Goal: Obtain resource: Obtain resource

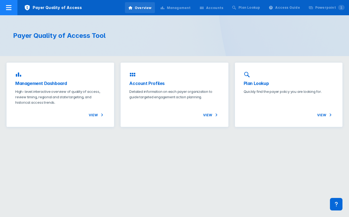
click at [7, 10] on icon at bounding box center [8, 7] width 5 height 5
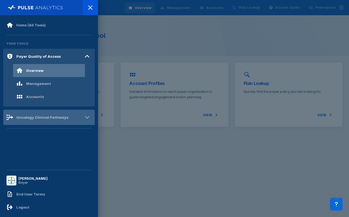
click at [41, 121] on div "Oncology Clinical Pathways" at bounding box center [48, 117] width 91 height 15
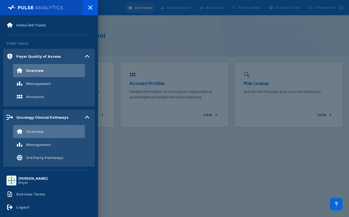
click at [47, 133] on div "Overview" at bounding box center [49, 131] width 72 height 13
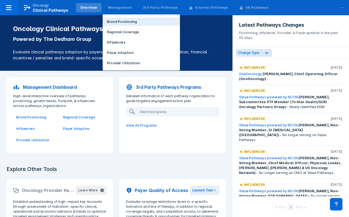
click at [114, 20] on p "Brand Positioning" at bounding box center [122, 21] width 30 height 5
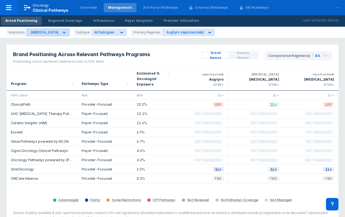
click at [44, 31] on div "[MEDICAL_DATA]" at bounding box center [45, 32] width 28 height 4
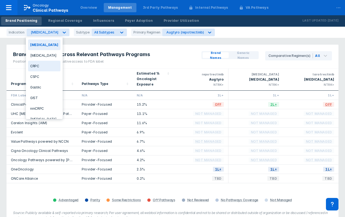
click at [44, 65] on div "CRPC" at bounding box center [44, 66] width 32 height 11
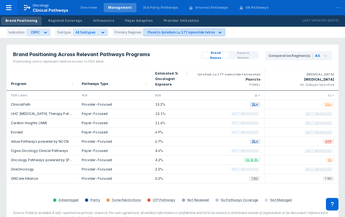
click at [162, 32] on div "Pluvicto (lutetium Lu 177 vipivotide tetraxetan)" at bounding box center [186, 32] width 76 height 4
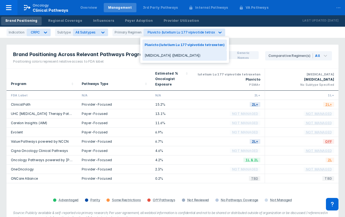
click at [160, 58] on div "[MEDICAL_DATA] ([MEDICAL_DATA])" at bounding box center [184, 55] width 84 height 11
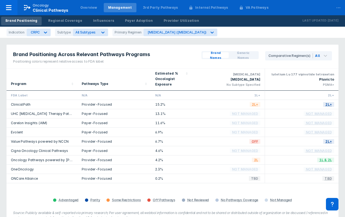
click at [164, 59] on div "Brand Positioning Across Relevant Pathways Programs Positioning colors represen…" at bounding box center [173, 57] width 332 height 24
click at [35, 74] on div "Program" at bounding box center [42, 79] width 62 height 17
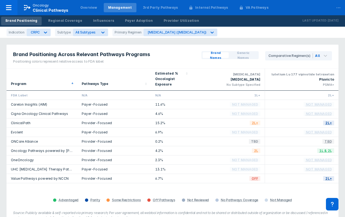
click at [115, 74] on div "Pathways Type" at bounding box center [114, 79] width 65 height 17
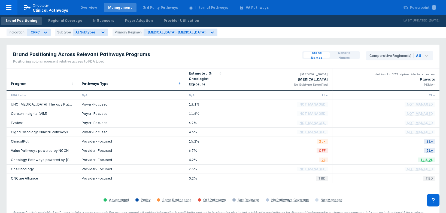
click at [176, 69] on div "Pathways Type" at bounding box center [130, 80] width 107 height 22
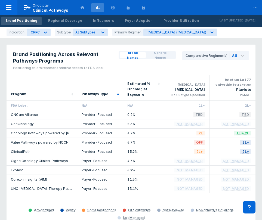
click at [106, 86] on div "Pathways Type" at bounding box center [100, 87] width 37 height 21
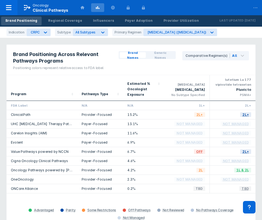
click at [97, 96] on div "Pathways Type" at bounding box center [95, 93] width 27 height 5
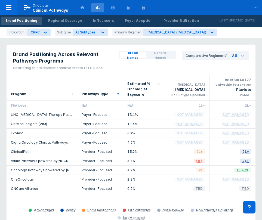
click at [172, 68] on div "Brand Names Generic Names Comparative Regimen(s) All" at bounding box center [183, 60] width 143 height 30
click at [222, 43] on div "Brand Positioning Across Relevant Pathways Programs Positioning colors represen…" at bounding box center [131, 144] width 256 height 207
click at [43, 33] on icon at bounding box center [45, 32] width 5 height 5
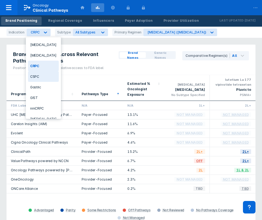
click at [46, 78] on div "CSPC" at bounding box center [43, 76] width 31 height 11
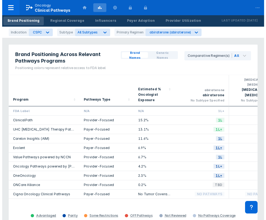
scroll to position [0, 189]
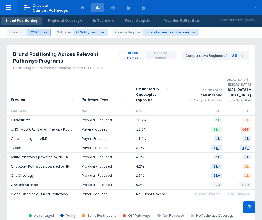
click at [45, 32] on icon at bounding box center [45, 33] width 3 height 2
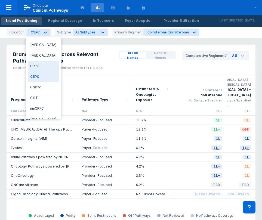
click at [41, 67] on div "CRPC" at bounding box center [43, 66] width 31 height 11
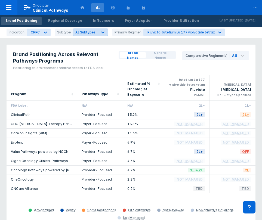
click at [98, 35] on div at bounding box center [103, 33] width 10 height 10
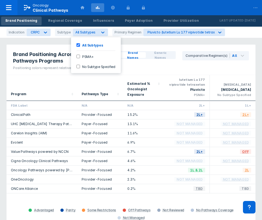
click at [53, 44] on div "Brand Positioning Across Relevant Pathways Programs Positioning colors represen…" at bounding box center [131, 144] width 256 height 207
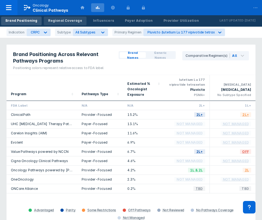
click at [66, 21] on div "Regional Coverage" at bounding box center [65, 20] width 34 height 5
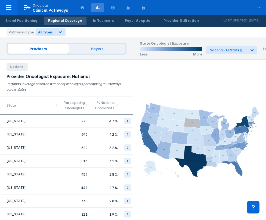
click at [94, 49] on span "Payers" at bounding box center [97, 49] width 57 height 10
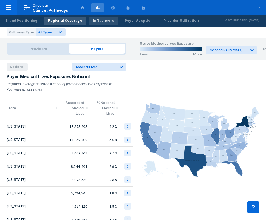
click at [98, 21] on div "Influencers" at bounding box center [103, 20] width 21 height 5
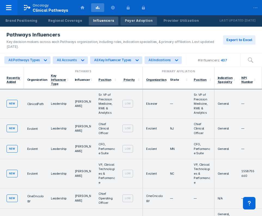
click at [126, 22] on div "Payer Adoption" at bounding box center [139, 20] width 28 height 5
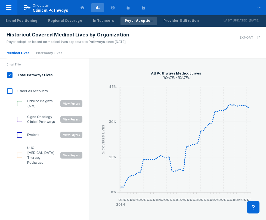
click at [51, 52] on link "Pharmacy Lives" at bounding box center [49, 53] width 26 height 4
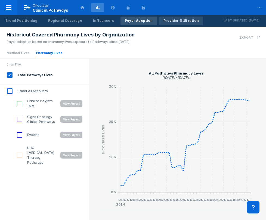
click at [164, 22] on div "Provider Utilization" at bounding box center [181, 20] width 35 height 5
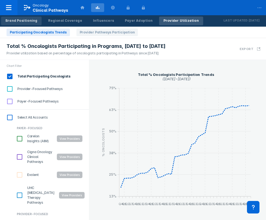
click at [20, 24] on link "Brand Positioning" at bounding box center [21, 21] width 41 height 9
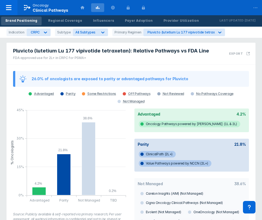
scroll to position [213, 0]
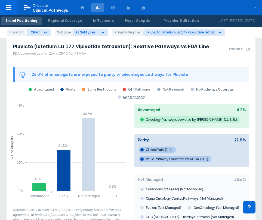
drag, startPoint x: 185, startPoint y: 8, endPoint x: 130, endPoint y: 59, distance: 75.0
click at [130, 63] on div "26.0% of oncologists are exposed to parity or advantaged pathways for Pluvicto …" at bounding box center [131, 82] width 243 height 38
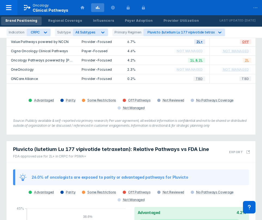
scroll to position [0, 0]
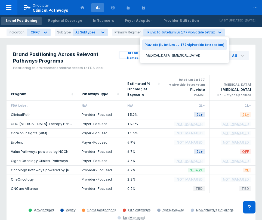
drag, startPoint x: 167, startPoint y: 33, endPoint x: 157, endPoint y: 56, distance: 25.3
click at [157, 56] on div "[MEDICAL_DATA] ([MEDICAL_DATA])" at bounding box center [184, 55] width 84 height 11
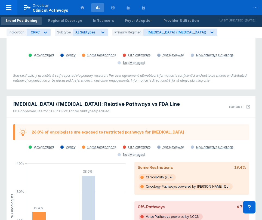
scroll to position [151, 0]
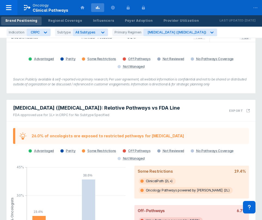
drag, startPoint x: 246, startPoint y: 104, endPoint x: 168, endPoint y: 93, distance: 78.7
click at [168, 100] on div "[MEDICAL_DATA] ([MEDICAL_DATA]): Relative Pathways vs FDA Line FDA approved use…" at bounding box center [95, 111] width 177 height 22
click at [240, 109] on h3 "Export" at bounding box center [236, 111] width 14 height 4
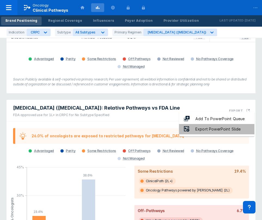
click at [226, 132] on div "Export PowerPoint Slide" at bounding box center [218, 129] width 56 height 6
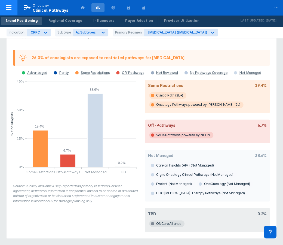
scroll to position [222, 0]
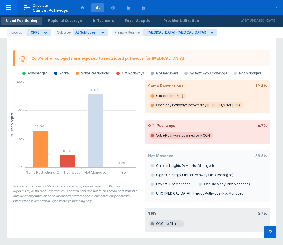
click at [143, 133] on div "Some Restrictions 19.4% ClinicalPath (2L+) Oncology Pathways powered by [PERSON…" at bounding box center [208, 156] width 132 height 158
click at [233, 33] on div "Indication CRPC Subtype All Subtypes Primary Regimen [MEDICAL_DATA] ([MEDICAL_D…" at bounding box center [141, 32] width 283 height 11
click at [180, 22] on div "Provider Utilization" at bounding box center [181, 20] width 35 height 5
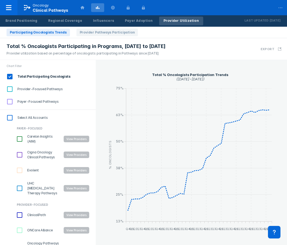
click at [11, 90] on input "Provider-Focused Pathways" at bounding box center [9, 88] width 9 height 9
checkbox input "true"
